Goal: Transaction & Acquisition: Purchase product/service

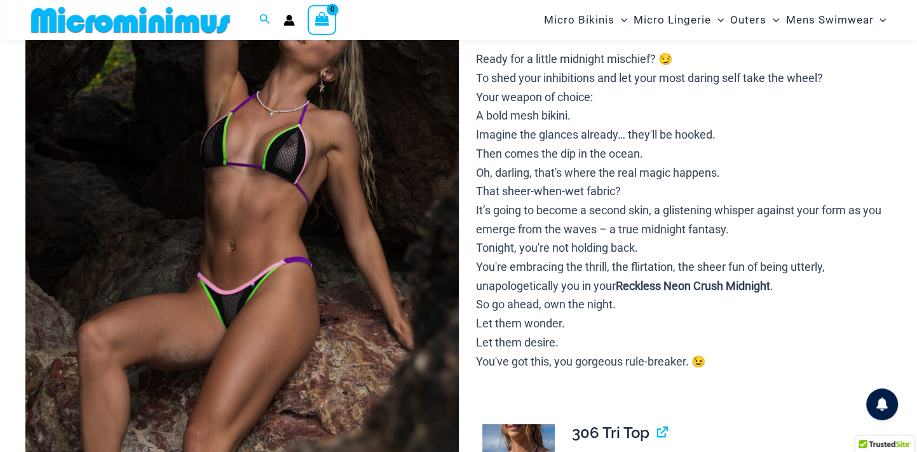
scroll to position [131, 0]
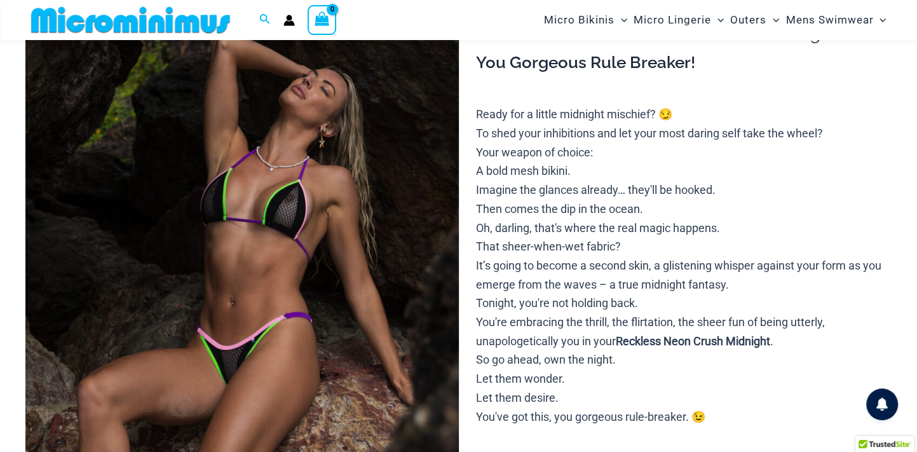
click at [289, 257] on img at bounding box center [241, 309] width 433 height 649
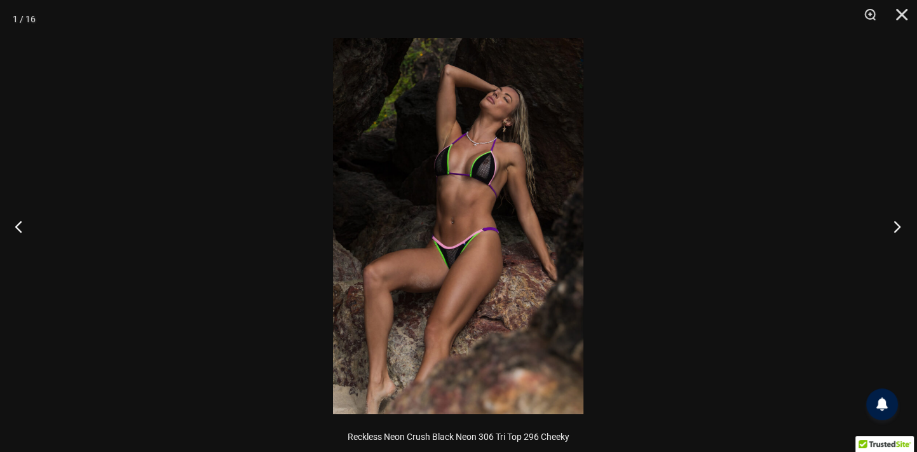
click at [895, 226] on button "Next" at bounding box center [893, 226] width 48 height 64
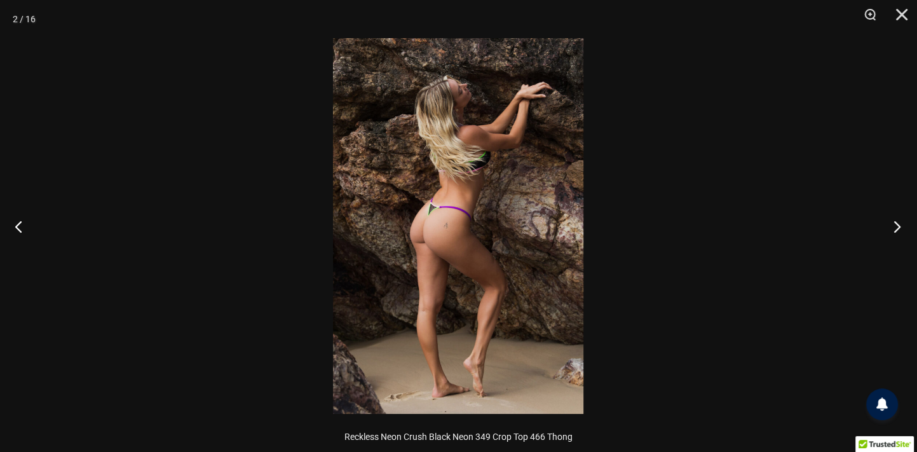
click at [895, 226] on button "Next" at bounding box center [893, 226] width 48 height 64
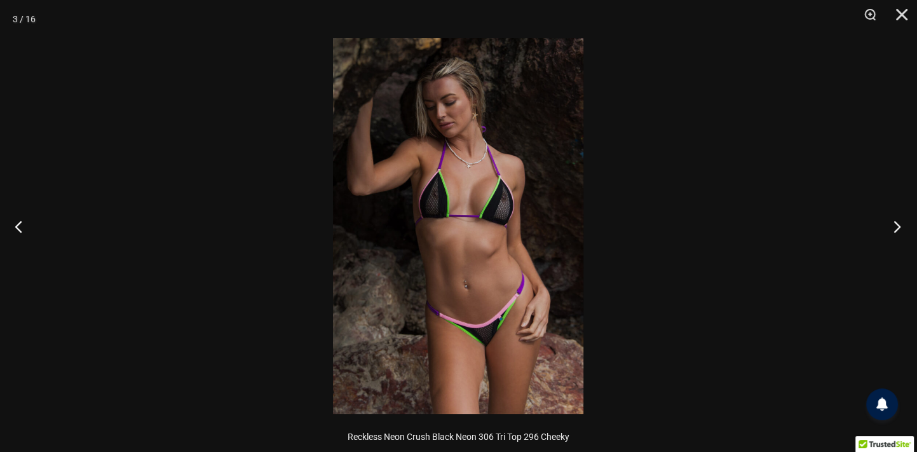
click at [895, 226] on button "Next" at bounding box center [893, 226] width 48 height 64
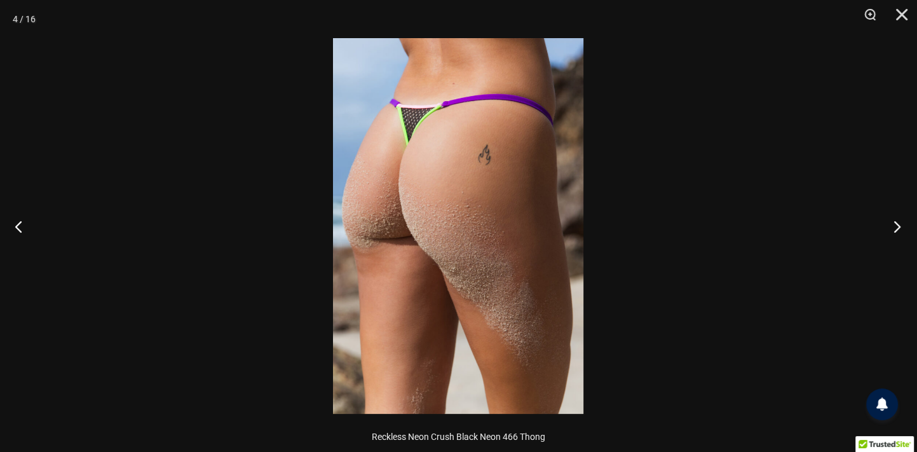
click at [895, 226] on button "Next" at bounding box center [893, 226] width 48 height 64
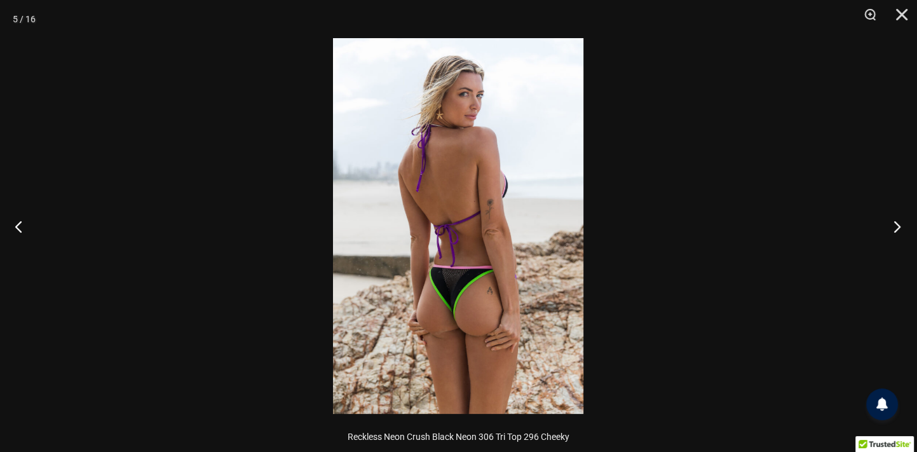
click at [895, 226] on button "Next" at bounding box center [893, 226] width 48 height 64
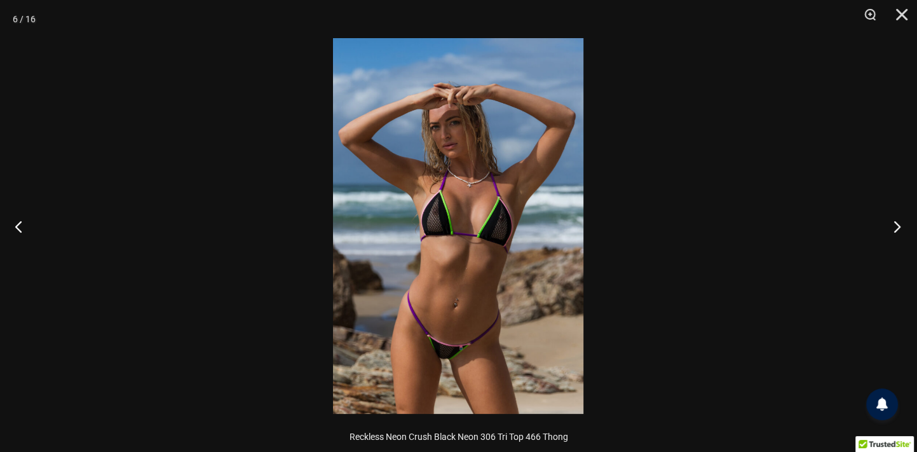
click at [895, 226] on button "Next" at bounding box center [893, 226] width 48 height 64
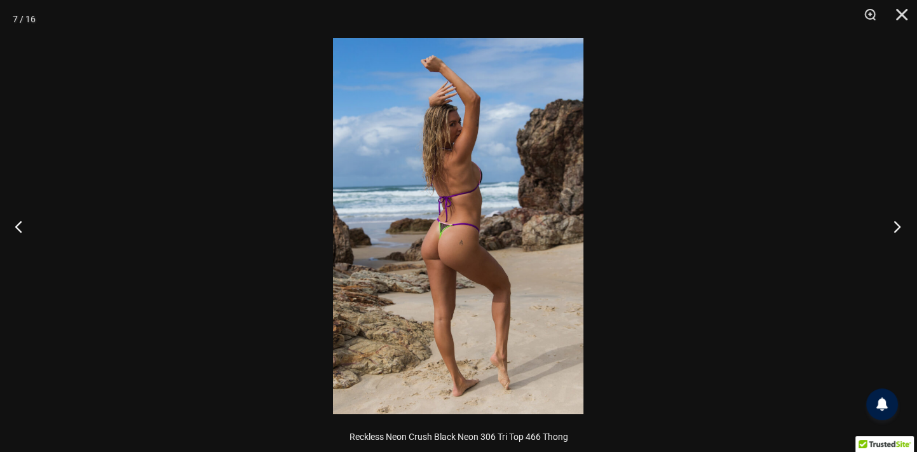
click at [895, 226] on button "Next" at bounding box center [893, 226] width 48 height 64
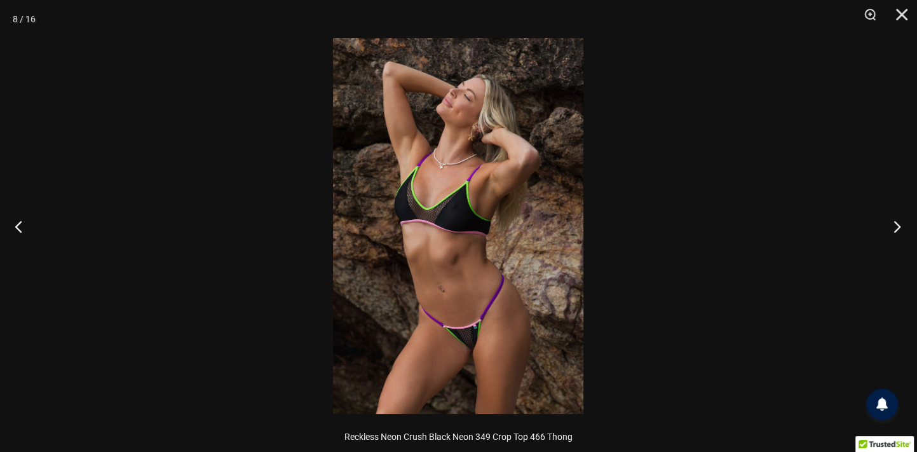
click at [895, 226] on button "Next" at bounding box center [893, 226] width 48 height 64
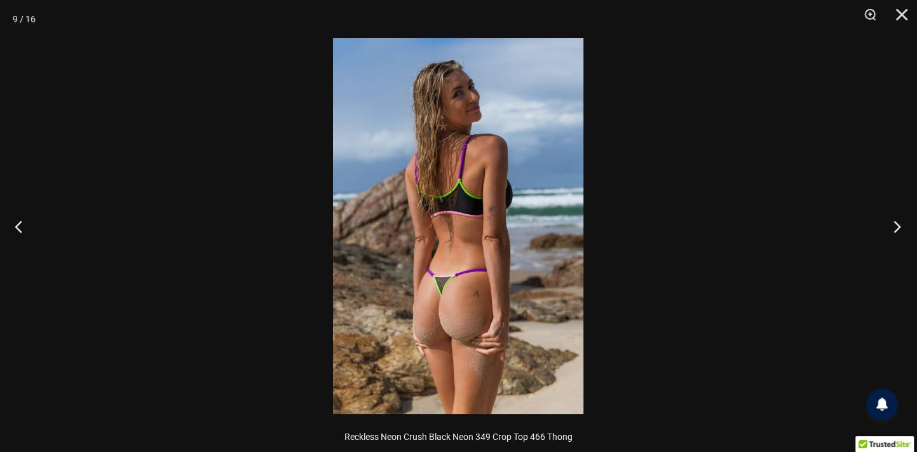
click at [895, 226] on button "Next" at bounding box center [893, 226] width 48 height 64
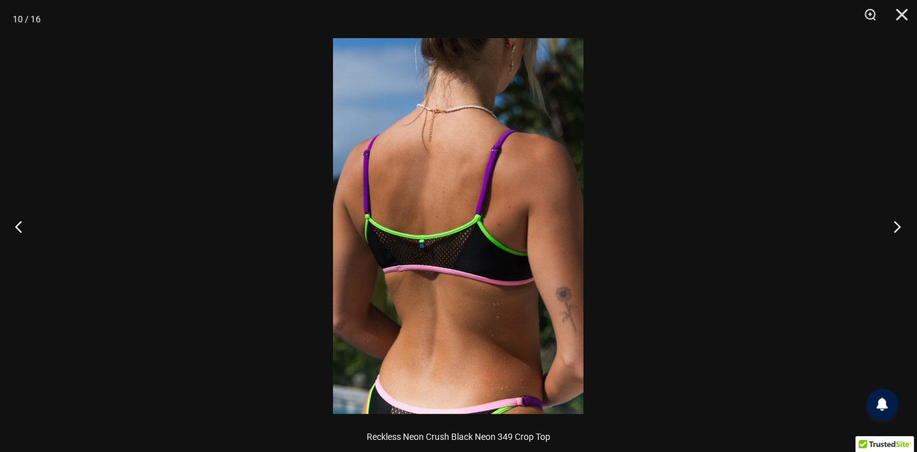
click at [895, 226] on button "Next" at bounding box center [893, 226] width 48 height 64
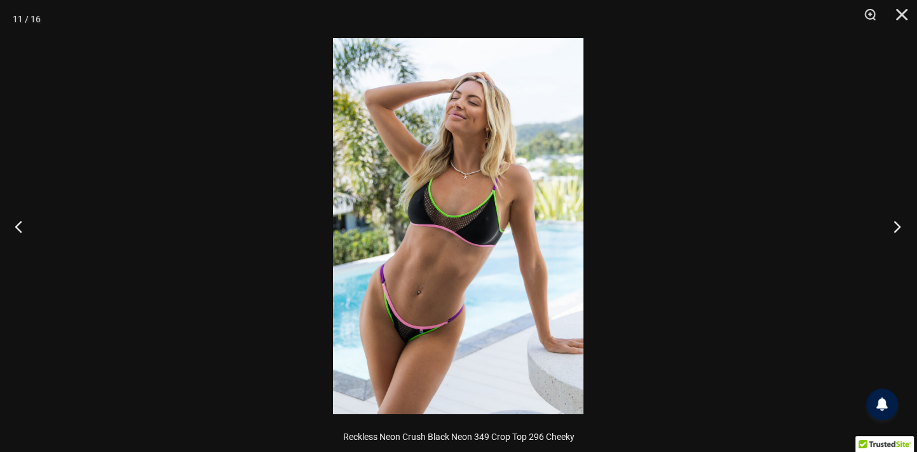
click at [895, 226] on button "Next" at bounding box center [893, 226] width 48 height 64
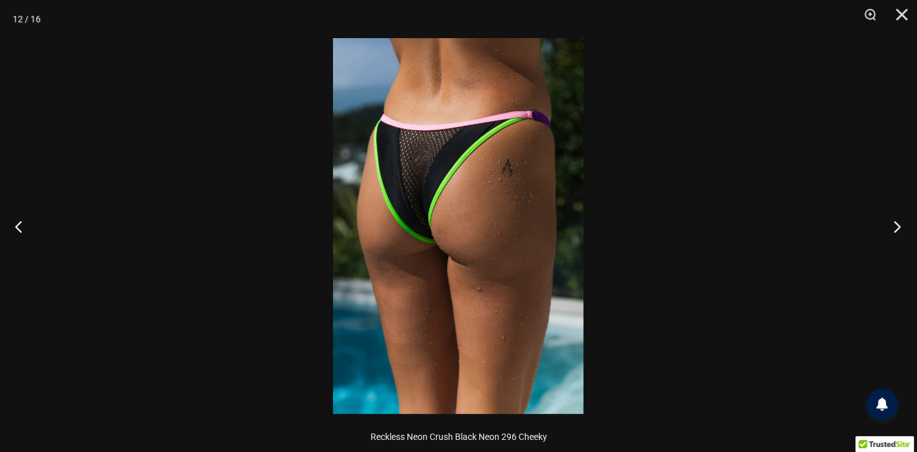
click at [895, 226] on button "Next" at bounding box center [893, 226] width 48 height 64
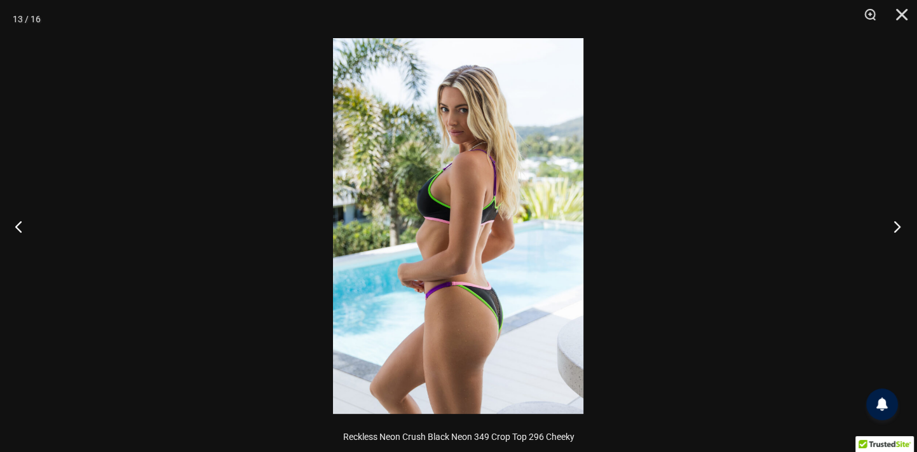
click at [895, 226] on button "Next" at bounding box center [893, 226] width 48 height 64
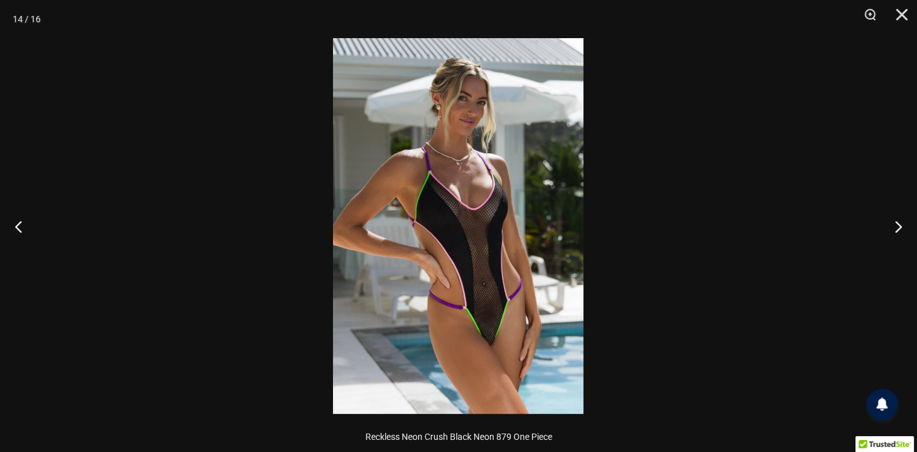
click at [500, 332] on img at bounding box center [458, 226] width 250 height 376
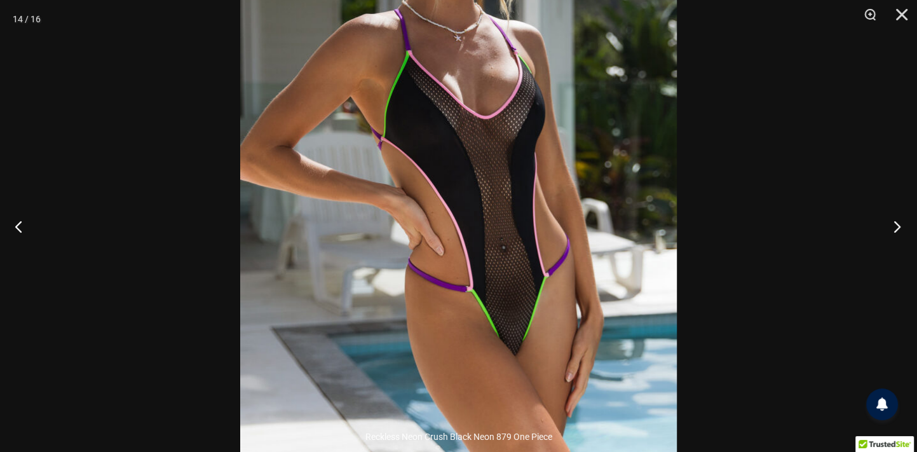
click at [890, 228] on button "Next" at bounding box center [893, 226] width 48 height 64
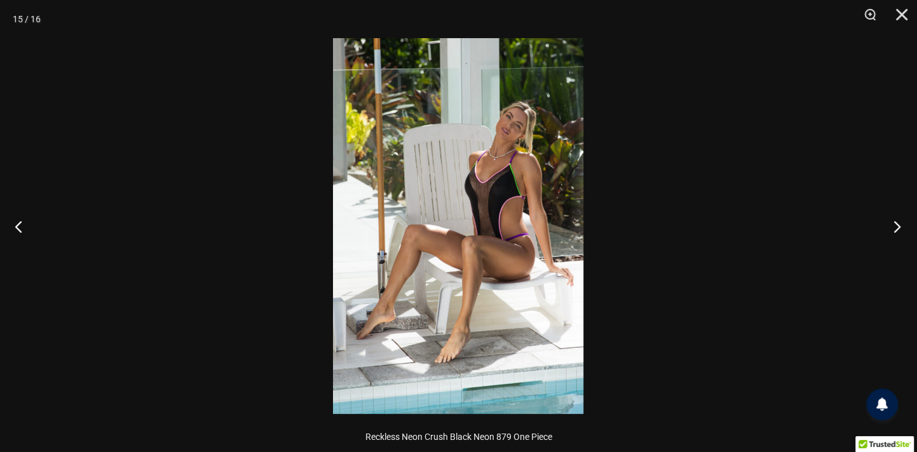
click at [890, 228] on button "Next" at bounding box center [893, 226] width 48 height 64
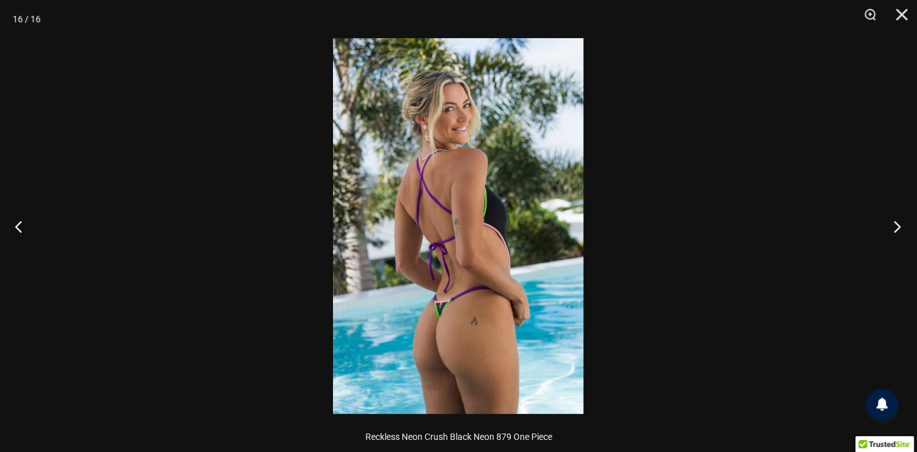
click at [890, 228] on button "Next" at bounding box center [893, 226] width 48 height 64
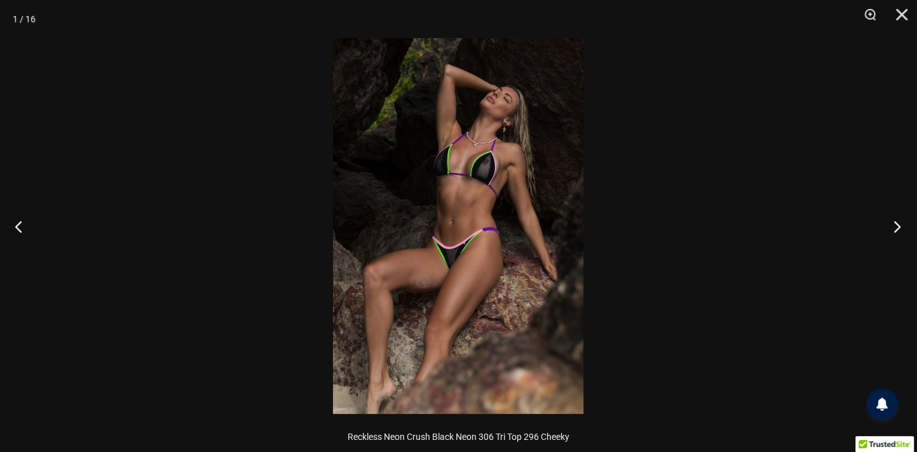
click at [890, 228] on button "Next" at bounding box center [893, 226] width 48 height 64
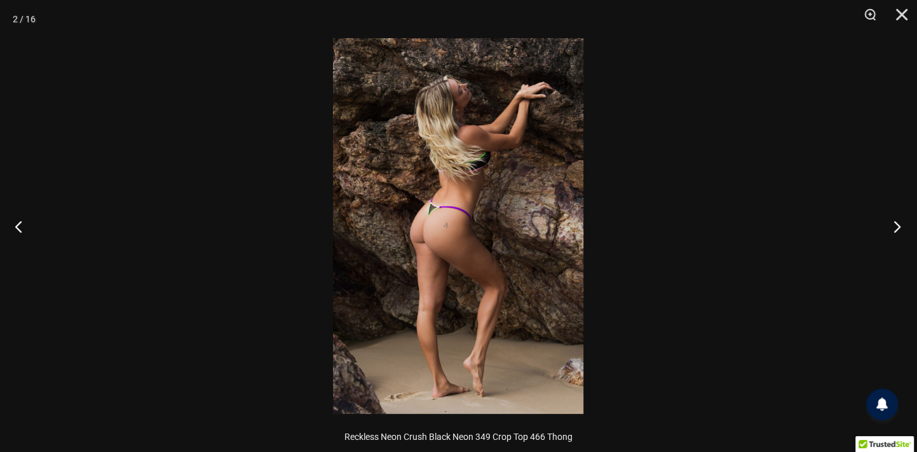
click at [890, 228] on button "Next" at bounding box center [893, 226] width 48 height 64
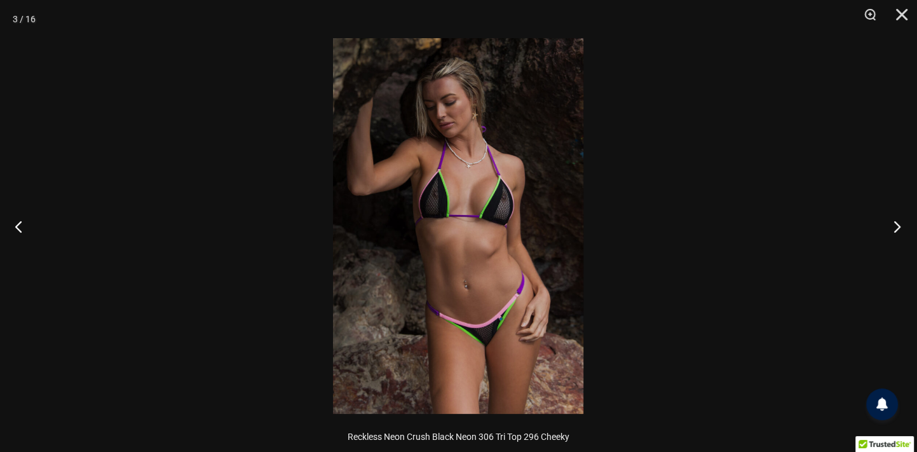
click at [890, 228] on button "Next" at bounding box center [893, 226] width 48 height 64
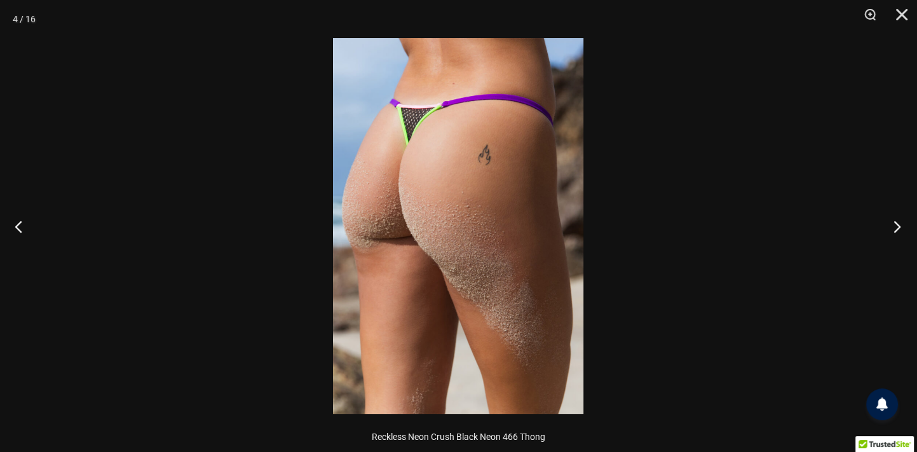
click at [890, 228] on button "Next" at bounding box center [893, 226] width 48 height 64
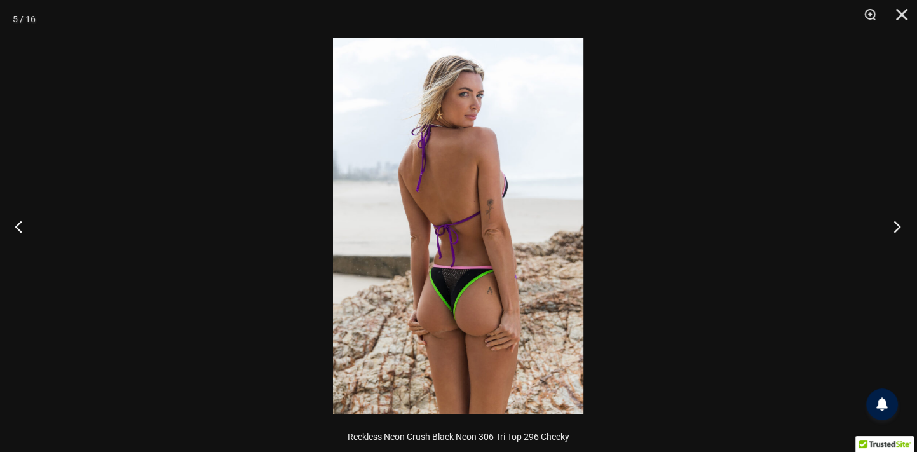
click at [890, 228] on button "Next" at bounding box center [893, 226] width 48 height 64
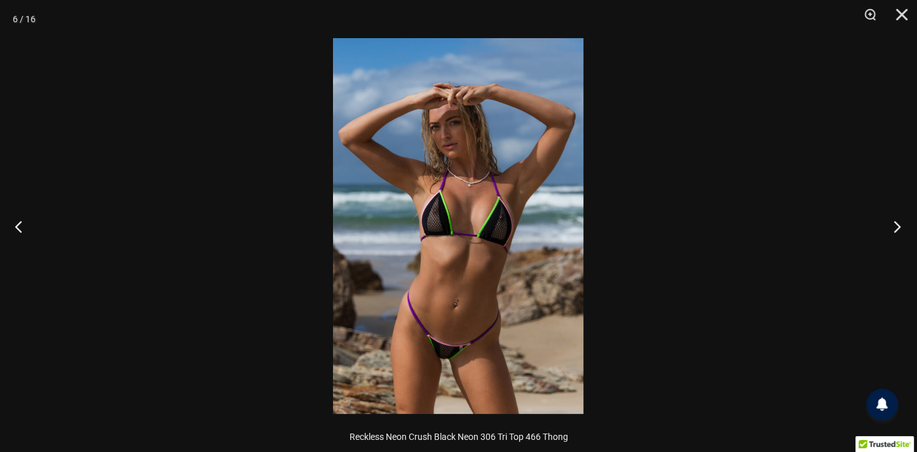
click at [893, 226] on button "Next" at bounding box center [893, 226] width 48 height 64
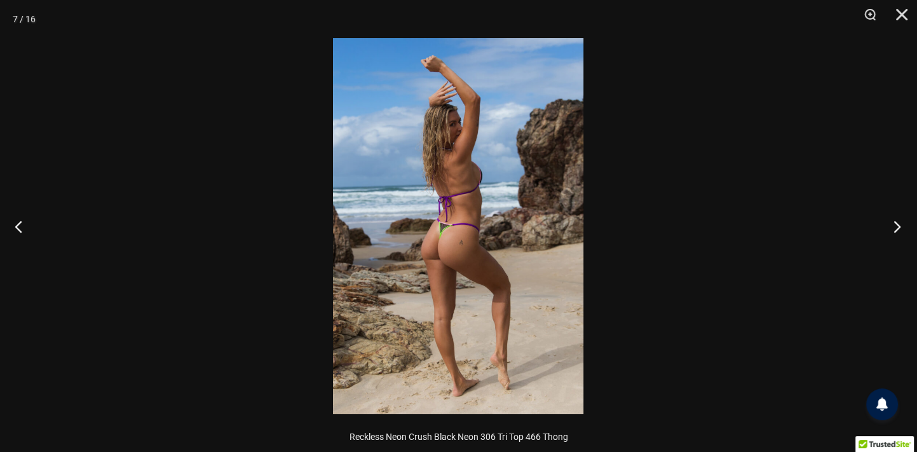
click at [893, 226] on button "Next" at bounding box center [893, 226] width 48 height 64
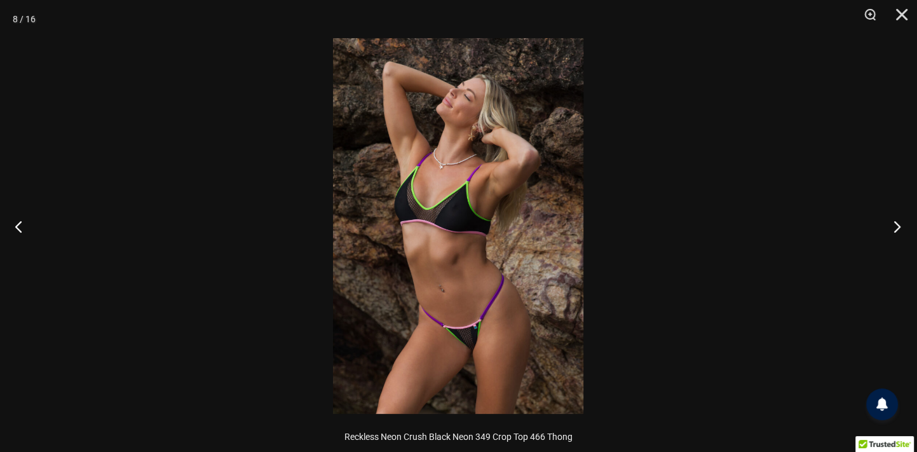
click at [893, 226] on button "Next" at bounding box center [893, 226] width 48 height 64
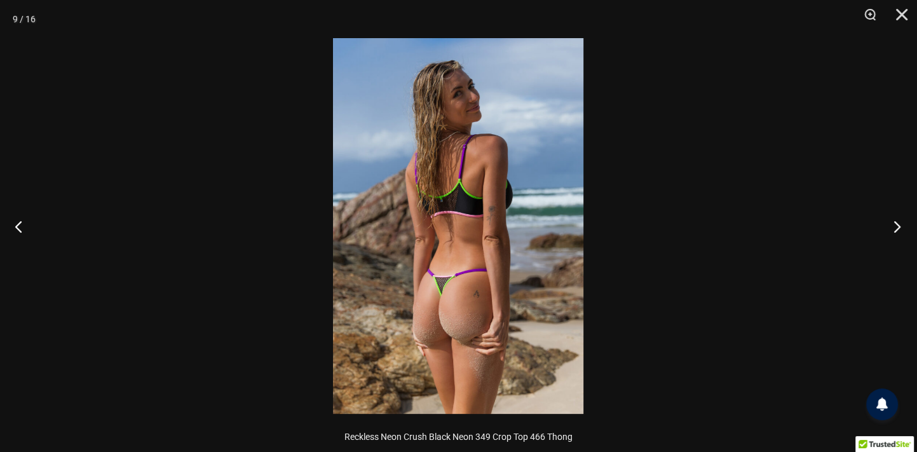
click at [893, 226] on button "Next" at bounding box center [893, 226] width 48 height 64
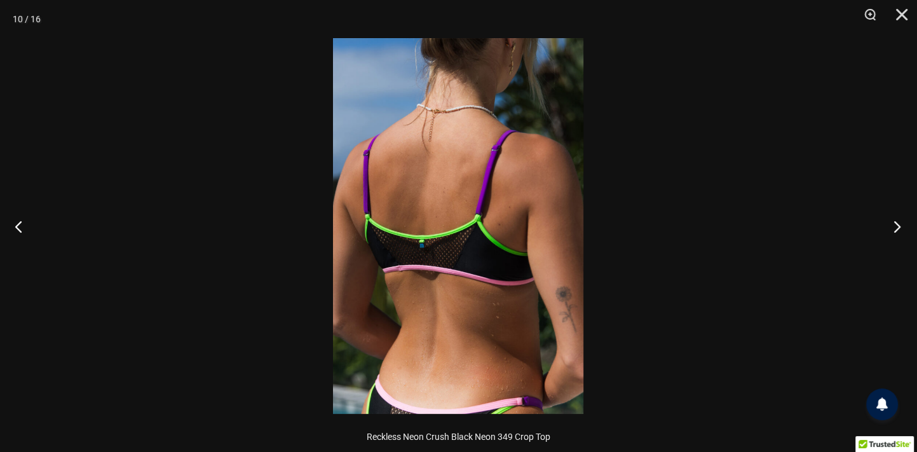
click at [893, 226] on button "Next" at bounding box center [893, 226] width 48 height 64
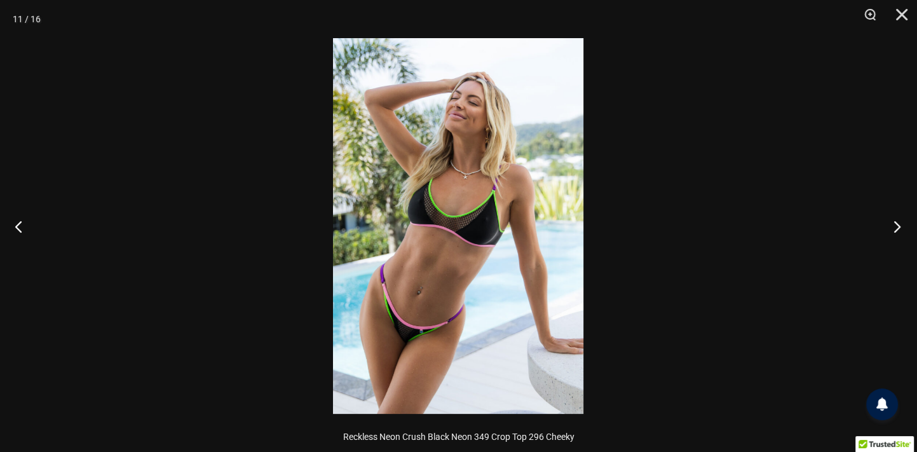
click at [893, 226] on button "Next" at bounding box center [893, 226] width 48 height 64
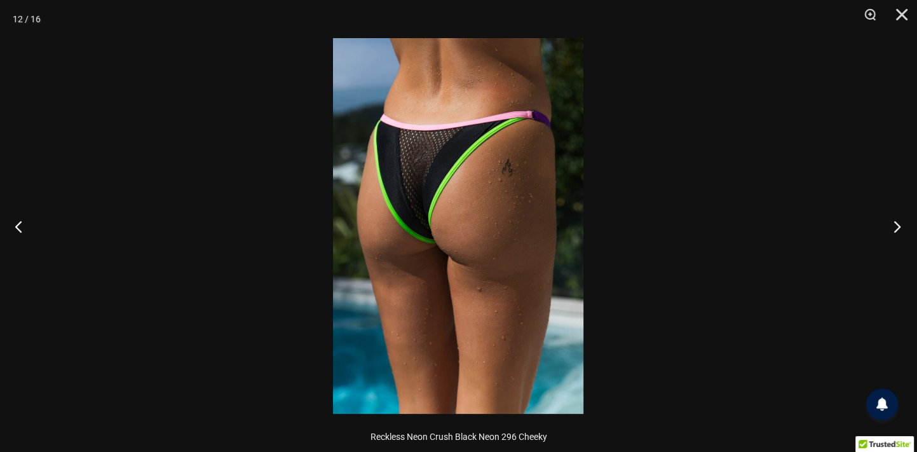
click at [893, 226] on button "Next" at bounding box center [893, 226] width 48 height 64
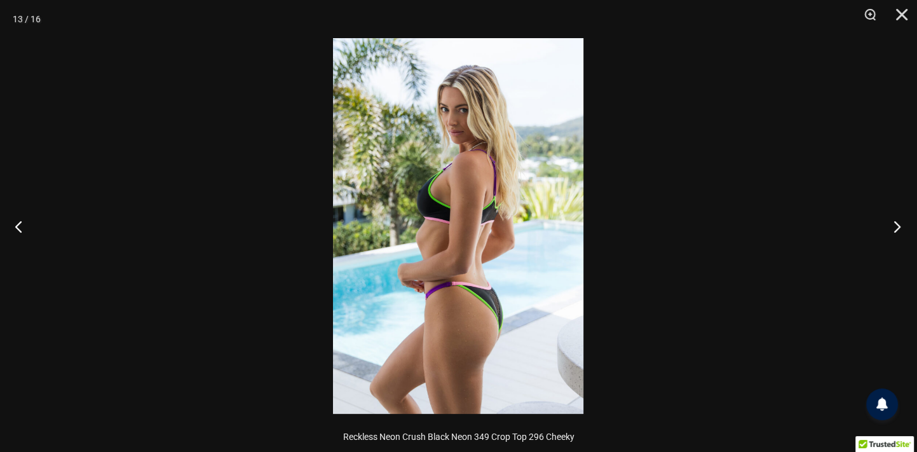
click at [893, 226] on button "Next" at bounding box center [893, 226] width 48 height 64
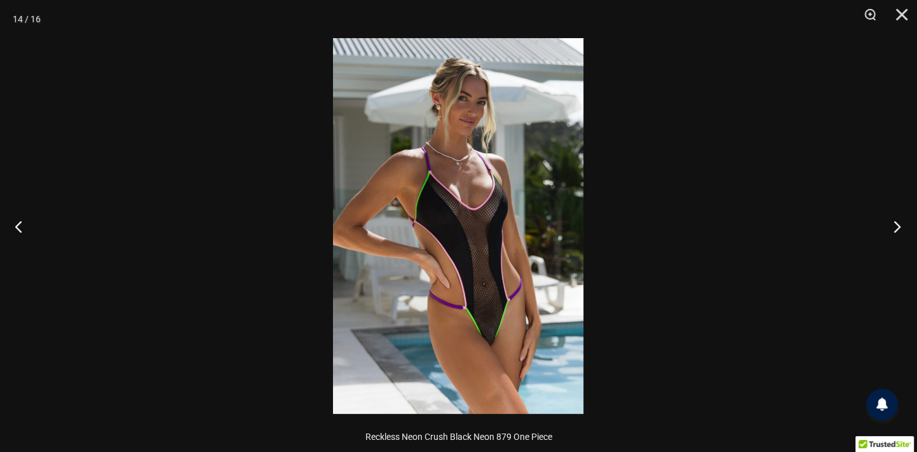
click at [893, 226] on button "Next" at bounding box center [893, 226] width 48 height 64
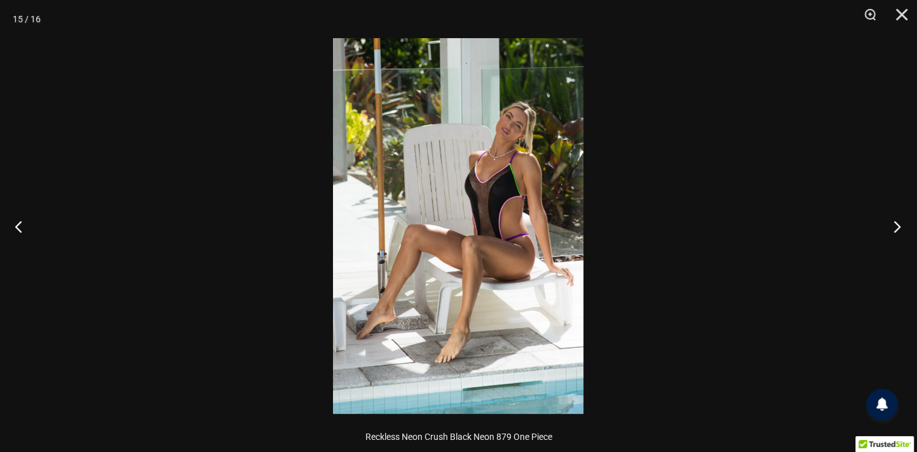
click at [893, 226] on button "Next" at bounding box center [893, 226] width 48 height 64
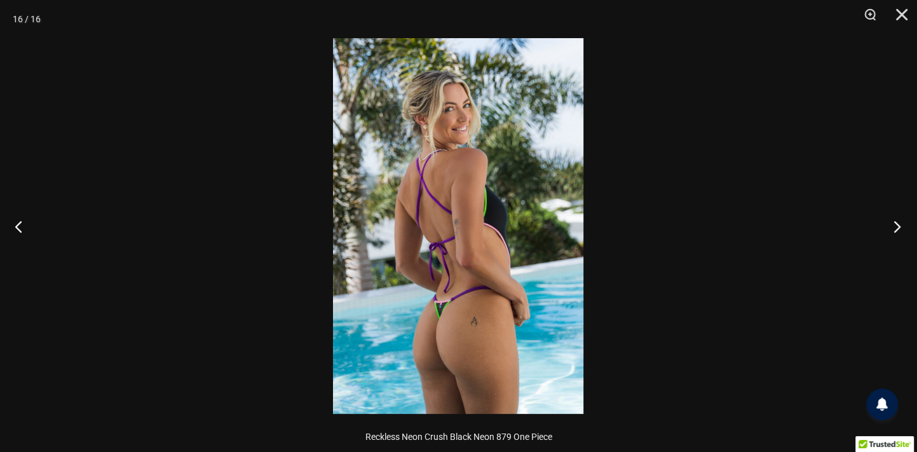
click at [893, 226] on button "Next" at bounding box center [893, 226] width 48 height 64
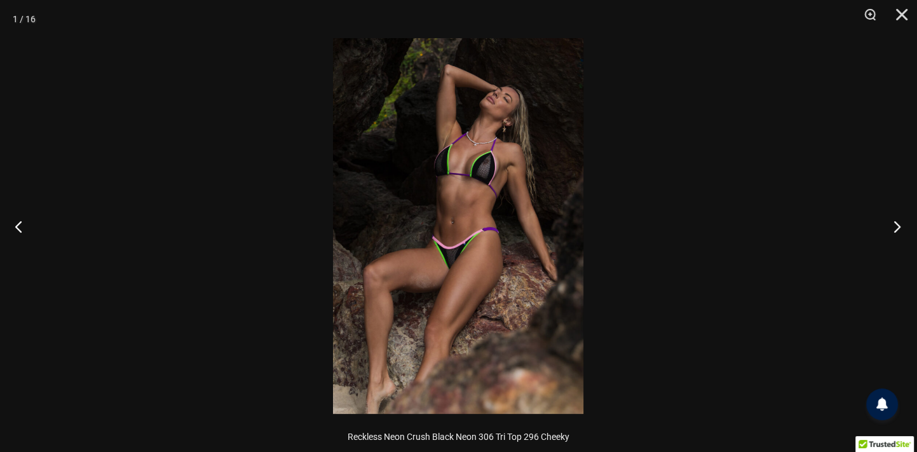
click at [893, 226] on button "Next" at bounding box center [893, 226] width 48 height 64
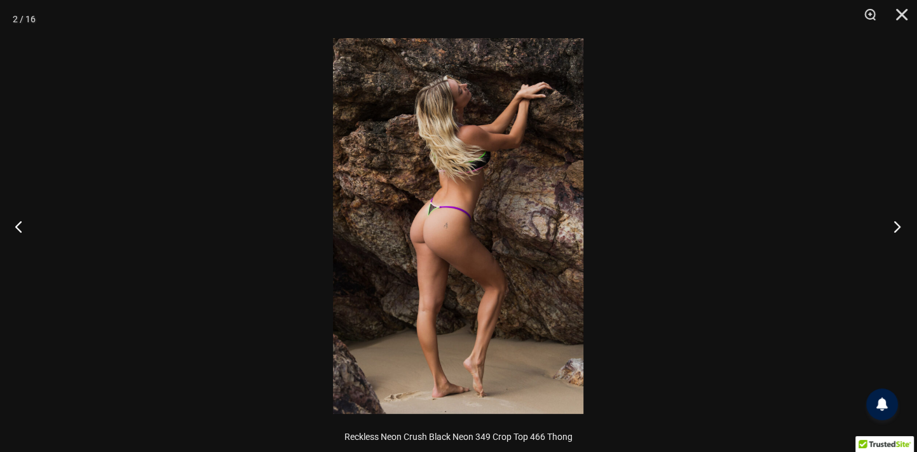
click at [893, 226] on button "Next" at bounding box center [893, 226] width 48 height 64
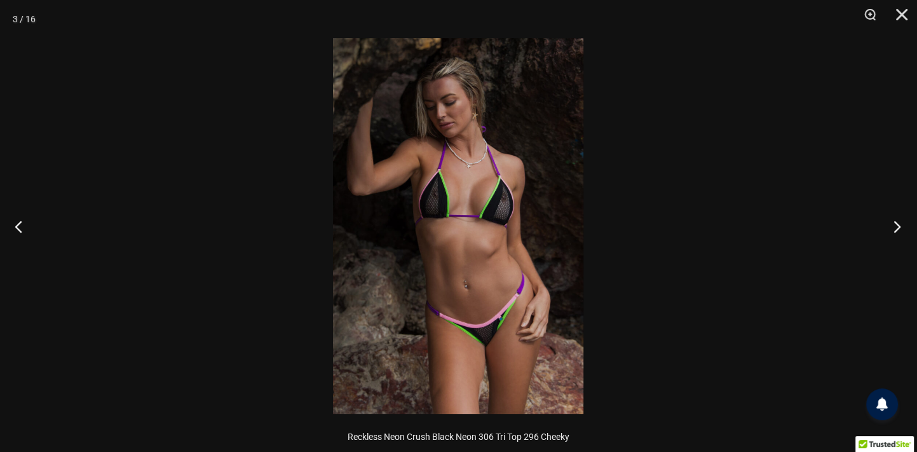
click at [893, 226] on button "Next" at bounding box center [893, 226] width 48 height 64
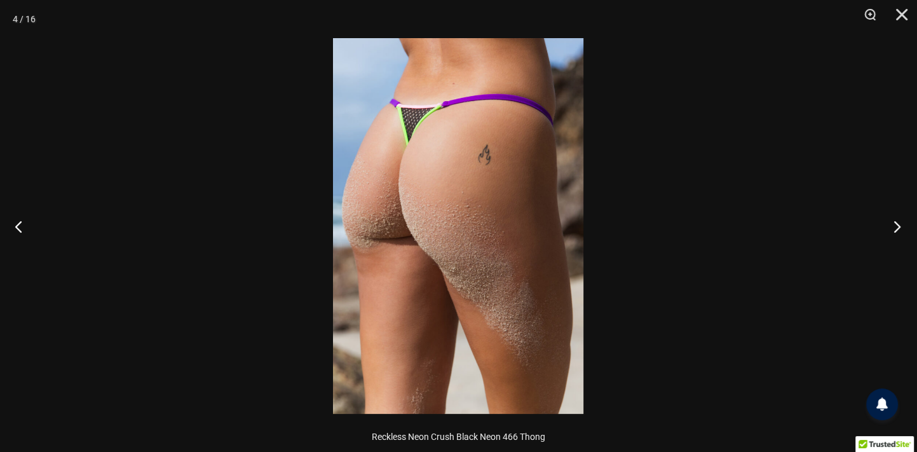
click at [893, 226] on button "Next" at bounding box center [893, 226] width 48 height 64
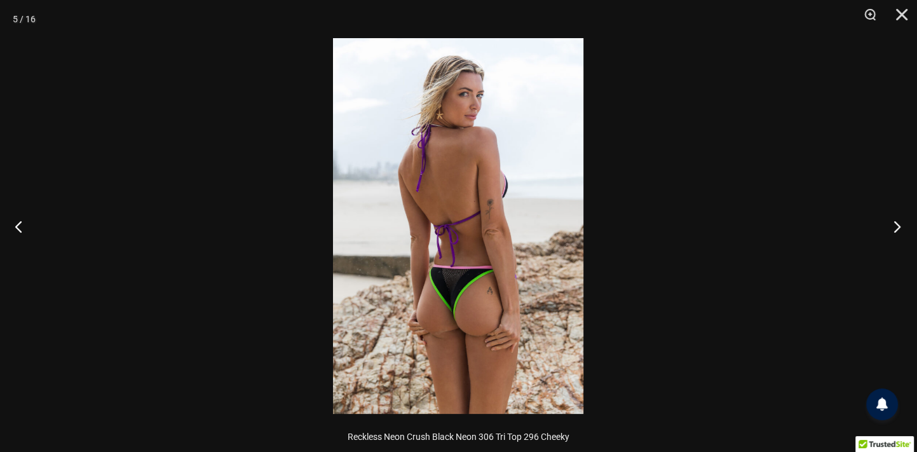
click at [893, 226] on button "Next" at bounding box center [893, 226] width 48 height 64
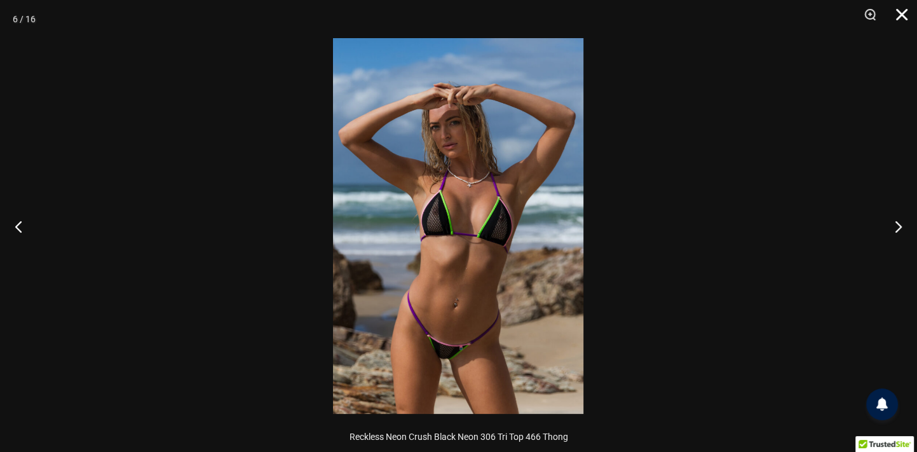
click at [902, 13] on button "Close" at bounding box center [897, 19] width 32 height 38
